Goal: Complete application form

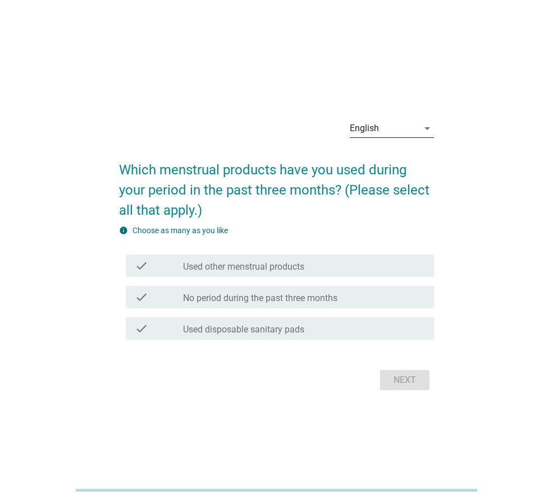
click at [393, 133] on div "English" at bounding box center [384, 129] width 68 height 18
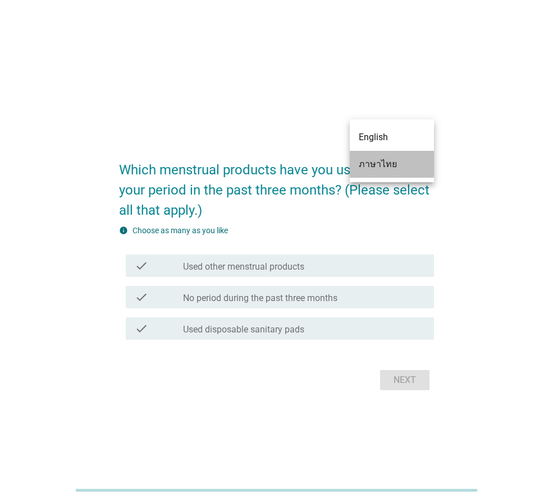
click at [390, 160] on div "ภาษาไทย" at bounding box center [392, 164] width 66 height 13
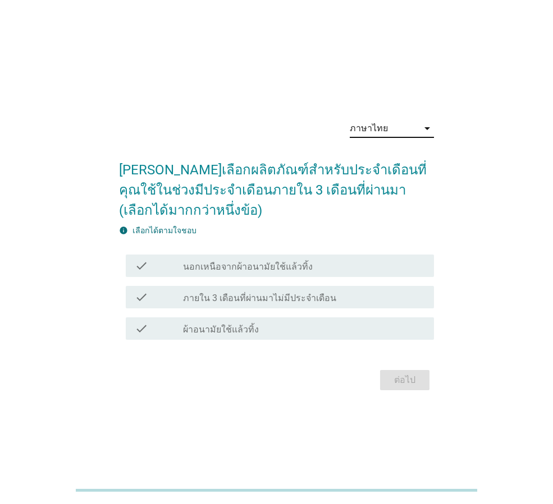
click at [234, 330] on label "ผ้าอนามัยใช้แล้วทิ้ง" at bounding box center [221, 329] width 76 height 11
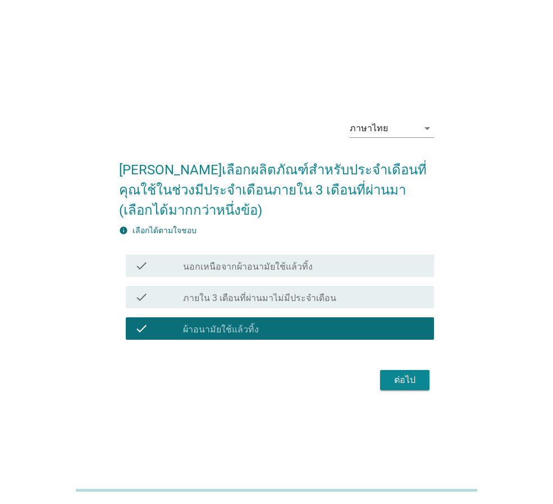
click at [405, 380] on div "ต่อไป" at bounding box center [404, 380] width 31 height 13
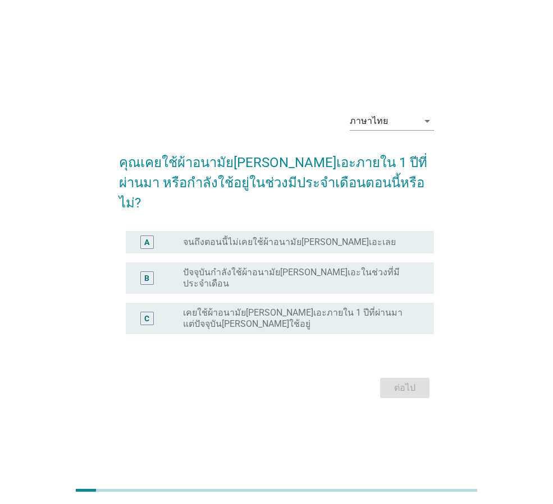
click at [278, 307] on label "เคยใช้ผ้าอนามัย[PERSON_NAME]เอะภายใน 1 ปีที่ผ่านมา แต่ปัจจุบัน[PERSON_NAME]ใช้อ…" at bounding box center [299, 318] width 233 height 22
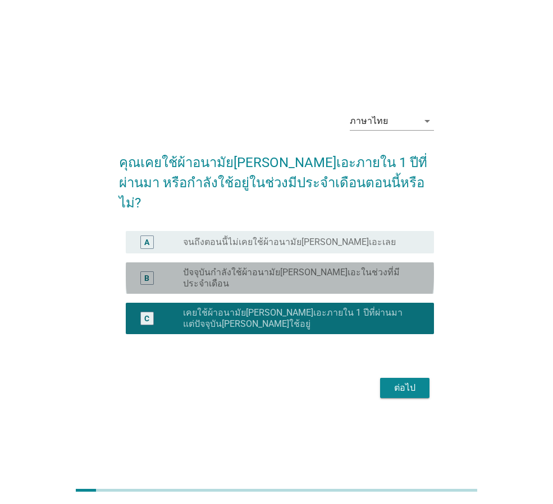
click at [275, 267] on label "ปัจจุบันกำลังใช้ผ้าอนามัย[PERSON_NAME]เอะในช่วงที่มีประจำเดือน" at bounding box center [299, 278] width 233 height 22
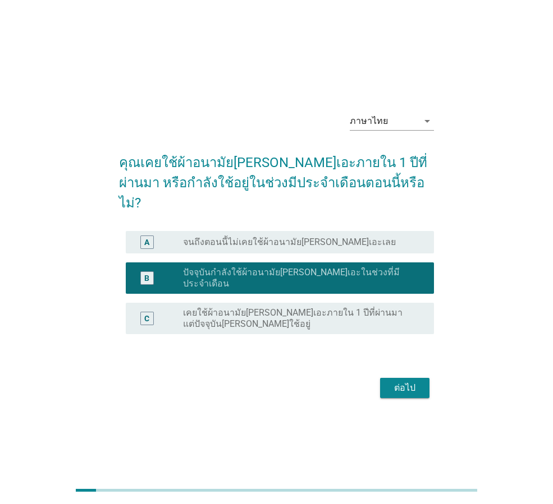
click at [406, 382] on div "ต่อไป" at bounding box center [404, 388] width 31 height 13
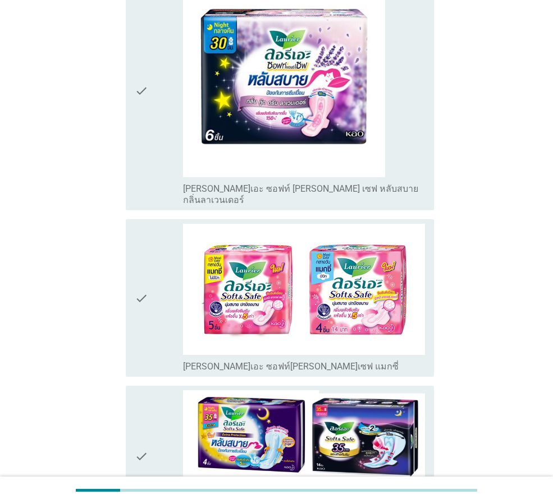
scroll to position [281, 0]
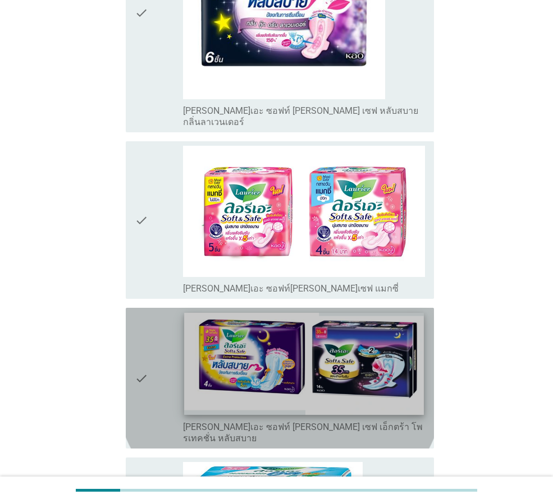
click at [376, 313] on img at bounding box center [303, 364] width 239 height 102
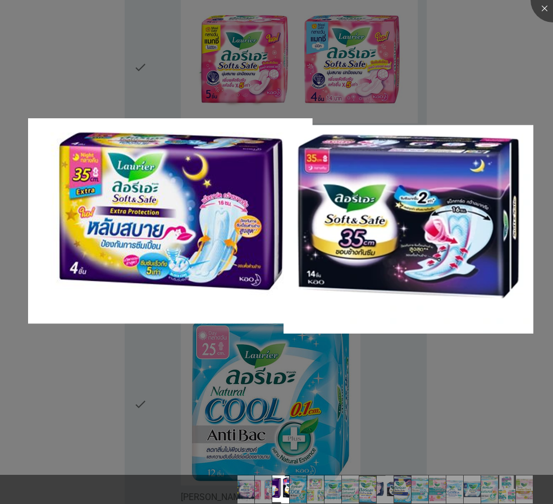
scroll to position [561, 0]
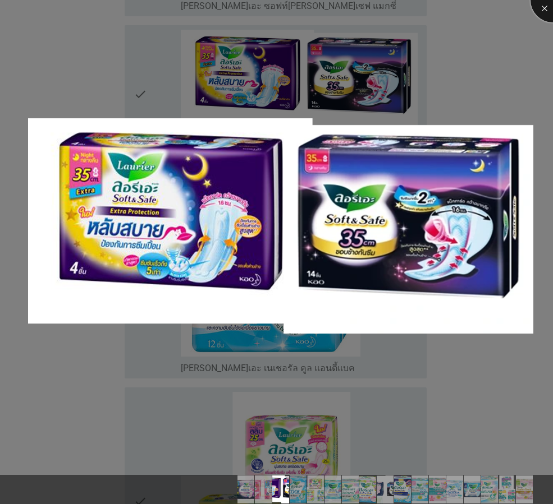
click at [539, 8] on div at bounding box center [552, 0] width 45 height 45
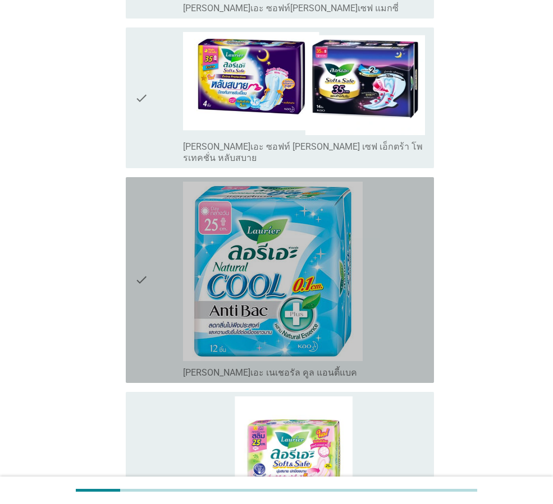
click at [146, 233] on icon "check" at bounding box center [141, 280] width 13 height 197
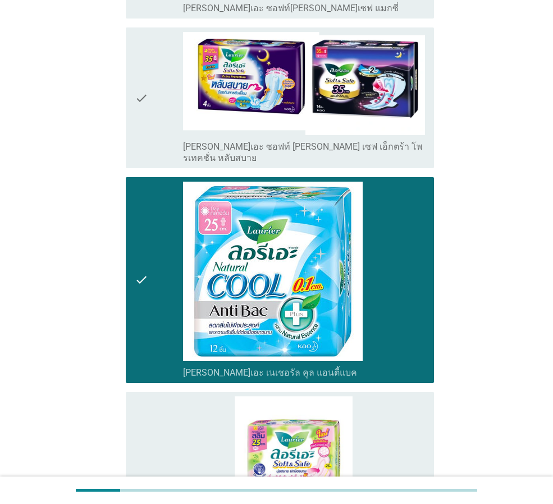
drag, startPoint x: 131, startPoint y: 235, endPoint x: 121, endPoint y: 196, distance: 40.6
click at [131, 235] on div "check check_box_outline_blank [PERSON_NAME]เอะ เนเชอรัล คูล แอนตี้แบค" at bounding box center [280, 280] width 308 height 206
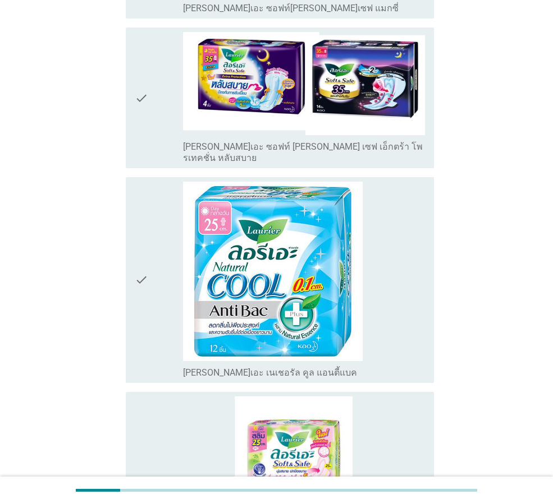
click at [144, 66] on icon "check" at bounding box center [141, 98] width 13 height 132
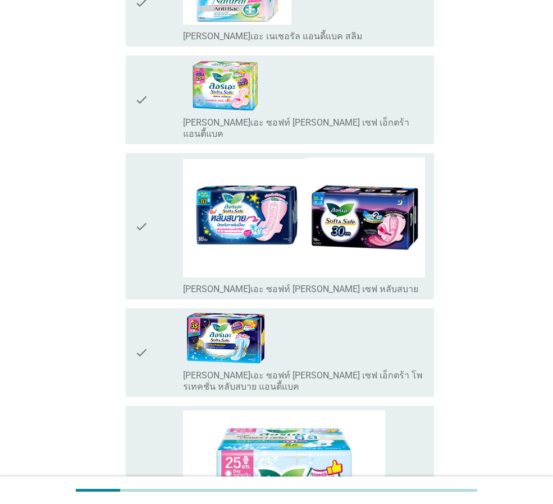
scroll to position [1571, 0]
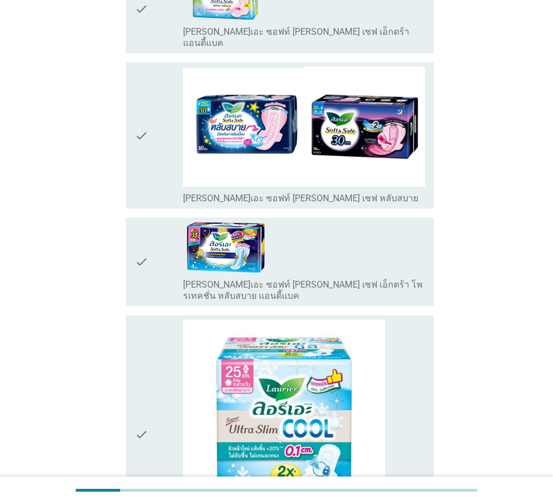
click at [154, 222] on div "check" at bounding box center [159, 262] width 48 height 80
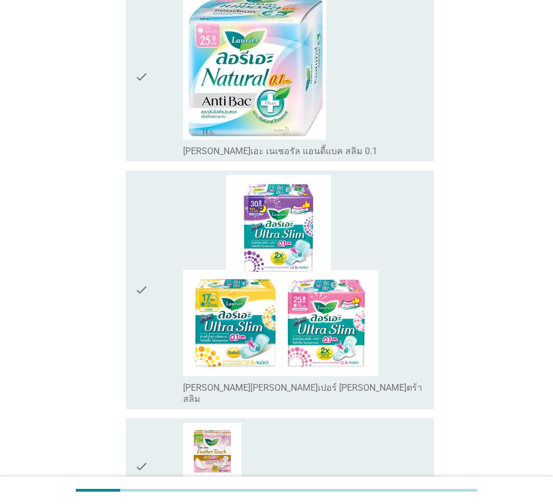
scroll to position [2928, 0]
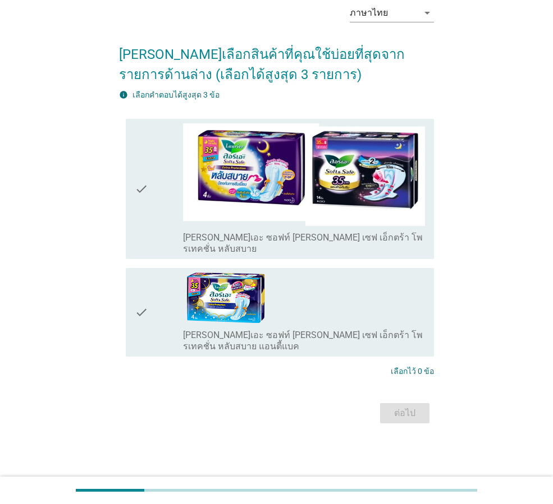
scroll to position [0, 0]
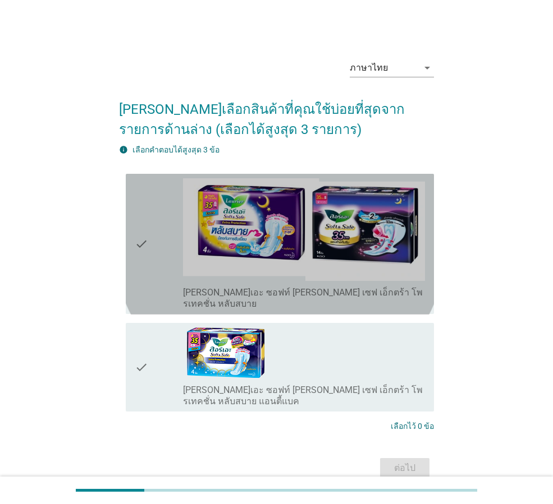
click at [143, 239] on icon "check" at bounding box center [141, 244] width 13 height 132
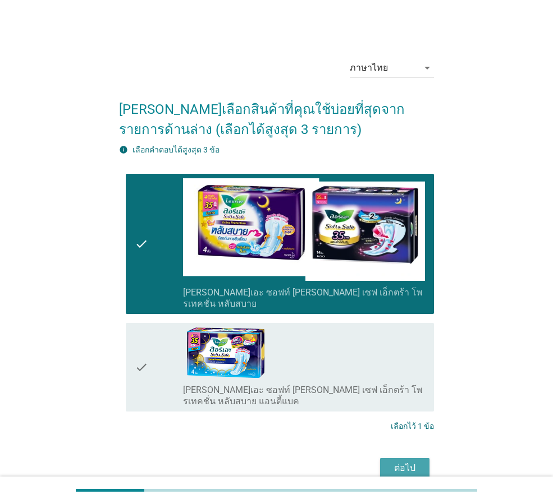
click at [402, 462] on div "ต่อไป" at bounding box center [404, 468] width 31 height 13
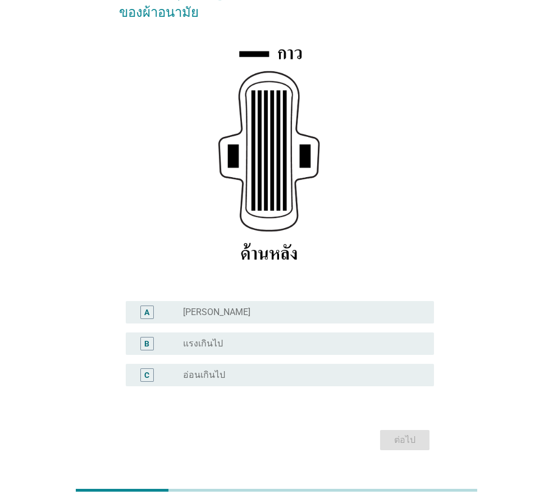
scroll to position [164, 0]
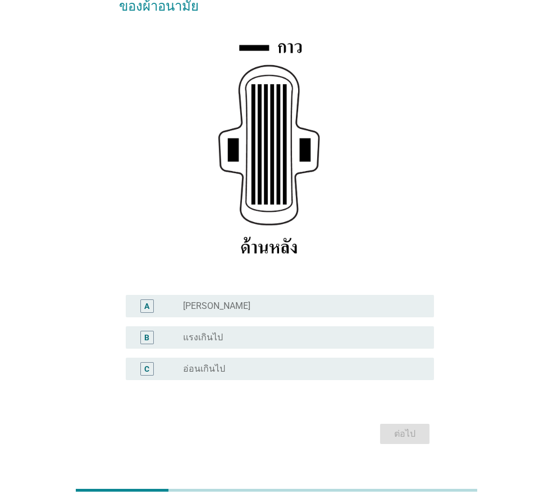
click at [192, 301] on label "[PERSON_NAME]" at bounding box center [216, 306] width 67 height 11
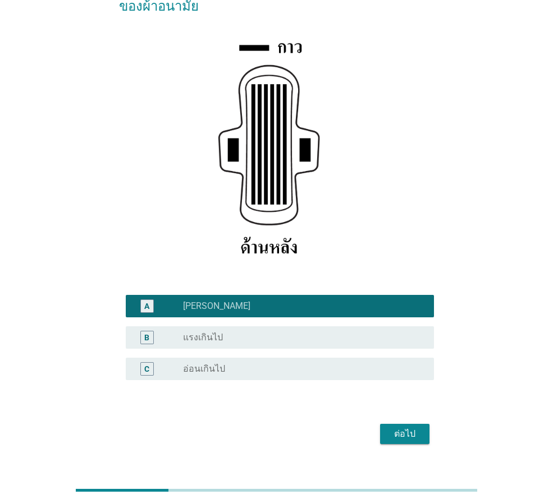
click at [392, 428] on div "ต่อไป" at bounding box center [404, 434] width 31 height 13
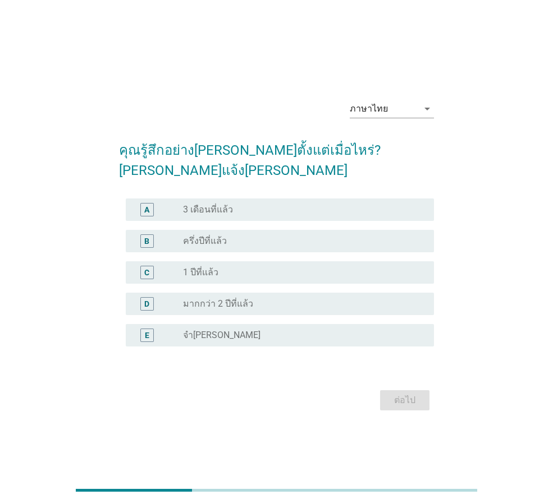
click at [208, 330] on label "จำ[PERSON_NAME]" at bounding box center [221, 335] width 77 height 11
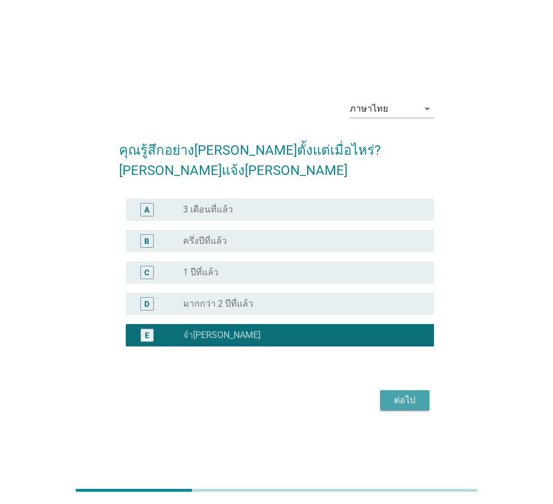
click at [411, 394] on div "ต่อไป" at bounding box center [404, 400] width 31 height 13
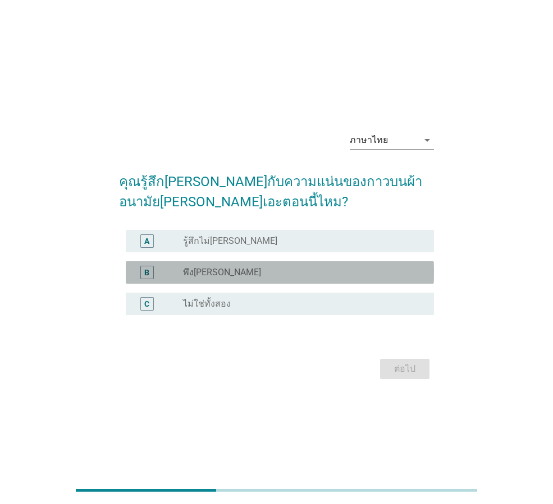
click at [210, 274] on label "พึง[PERSON_NAME]" at bounding box center [222, 272] width 78 height 11
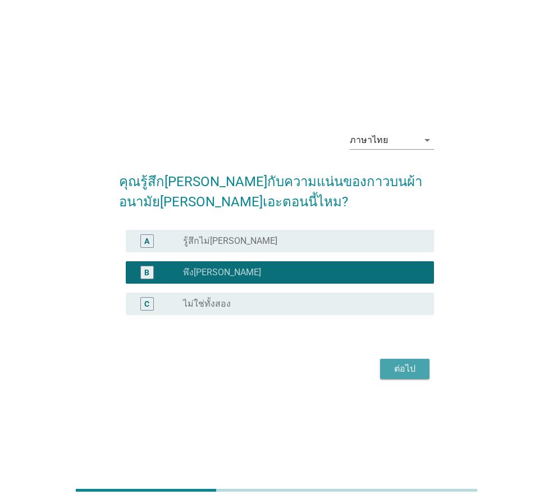
click at [391, 370] on div "ต่อไป" at bounding box center [404, 368] width 31 height 13
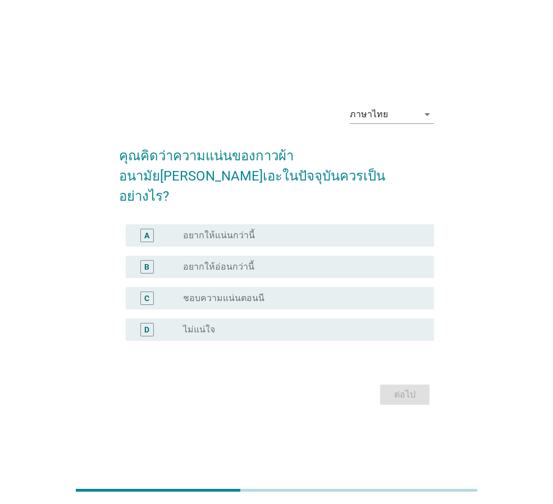
click at [233, 299] on div "C radio_button_unchecked ชอบความแน่นตอนนี" at bounding box center [280, 298] width 308 height 22
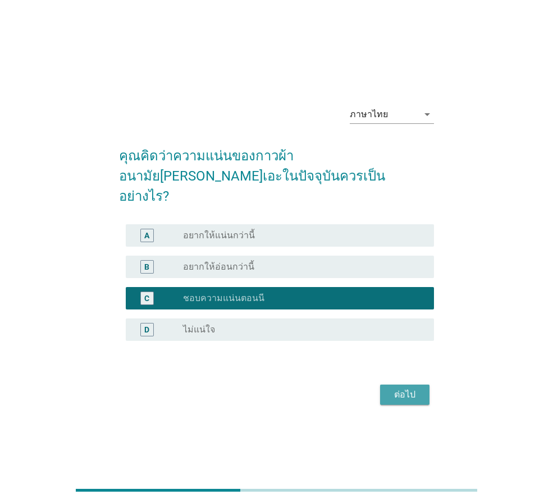
click at [411, 388] on div "ต่อไป" at bounding box center [404, 394] width 31 height 13
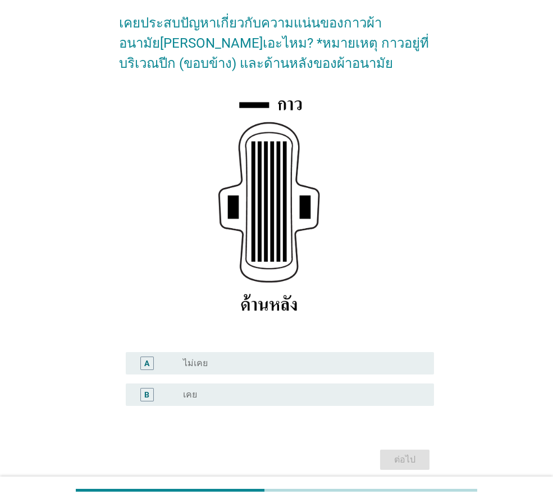
scroll to position [132, 0]
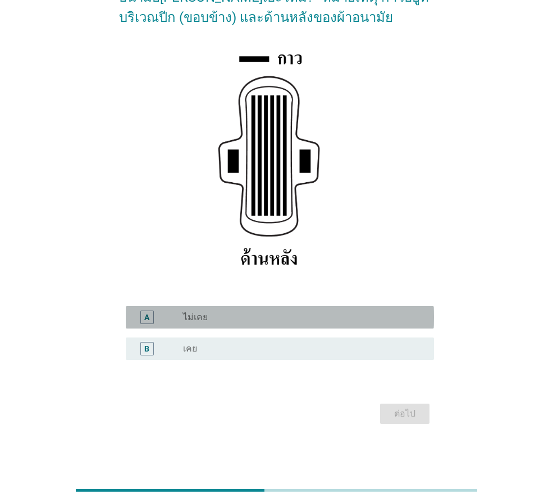
drag, startPoint x: 230, startPoint y: 317, endPoint x: 258, endPoint y: 338, distance: 34.9
click at [229, 317] on div "radio_button_unchecked ไม่เคย" at bounding box center [299, 317] width 233 height 11
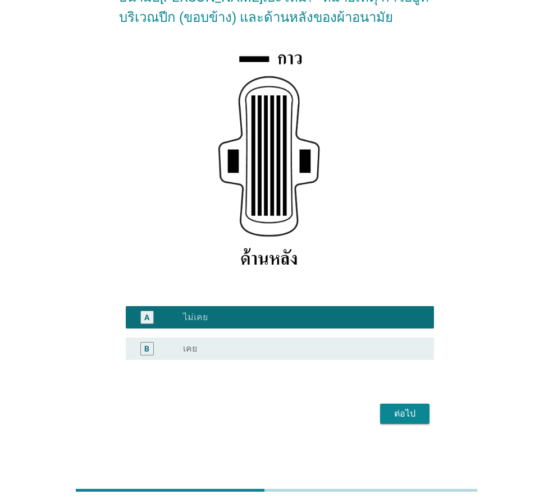
click at [392, 417] on div "ต่อไป" at bounding box center [404, 413] width 31 height 13
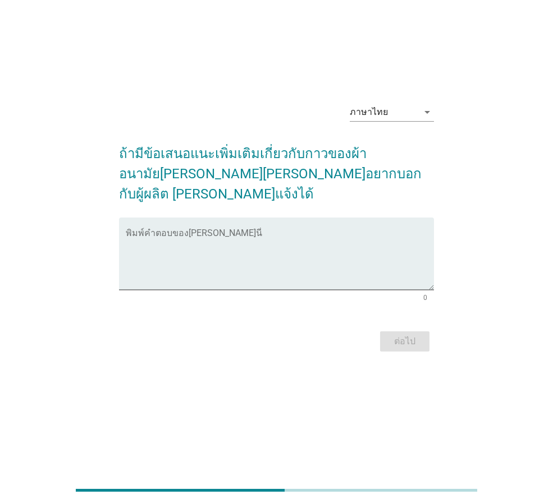
scroll to position [0, 0]
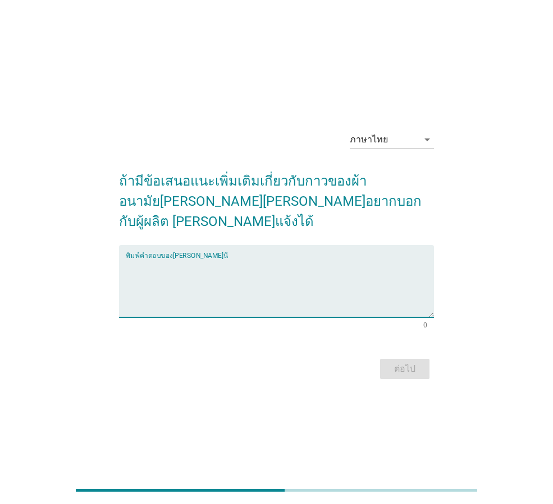
click at [189, 259] on textarea "พิมพ์คำตอบของคุณ ที่นี่" at bounding box center [280, 288] width 308 height 59
type textarea "อยากให้[PERSON_NAME]แบบนี้ไว้คะ"
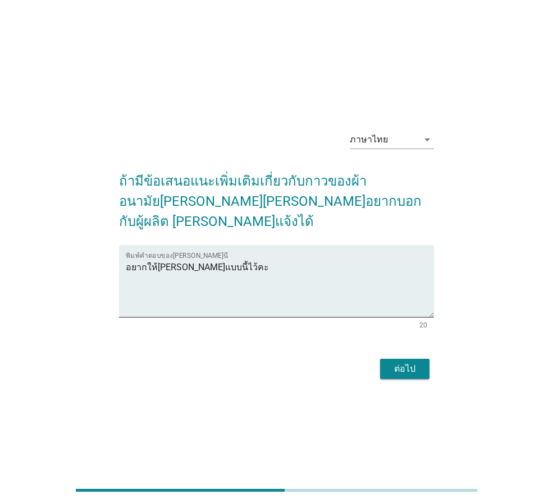
click at [414, 367] on button "ต่อไป" at bounding box center [404, 369] width 49 height 20
